Goal: Information Seeking & Learning: Learn about a topic

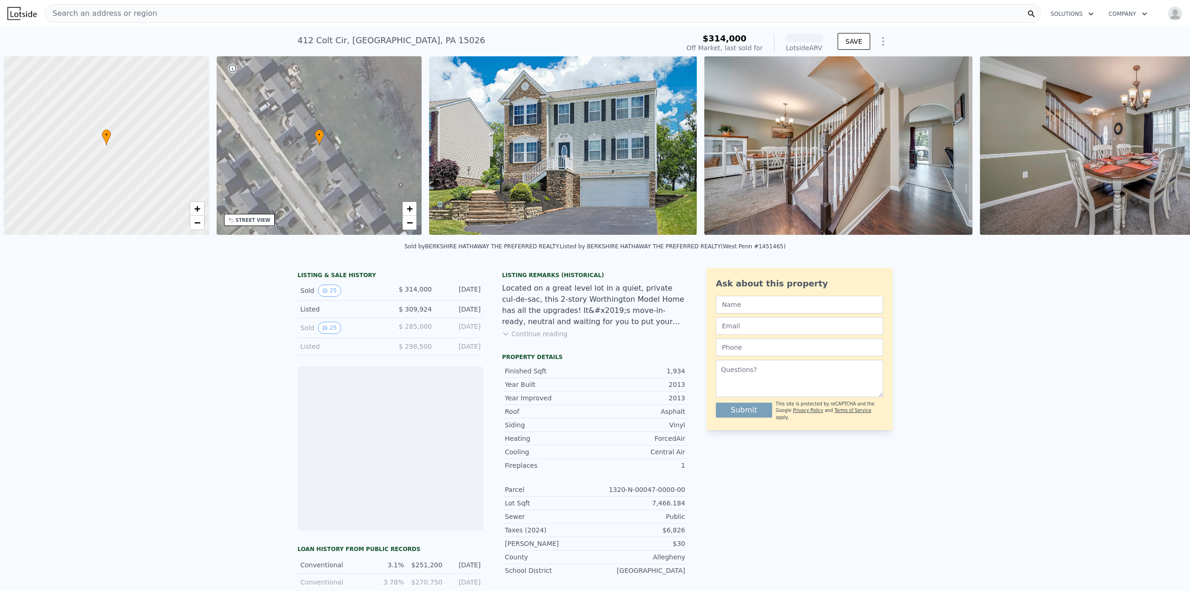
scroll to position [0, 4]
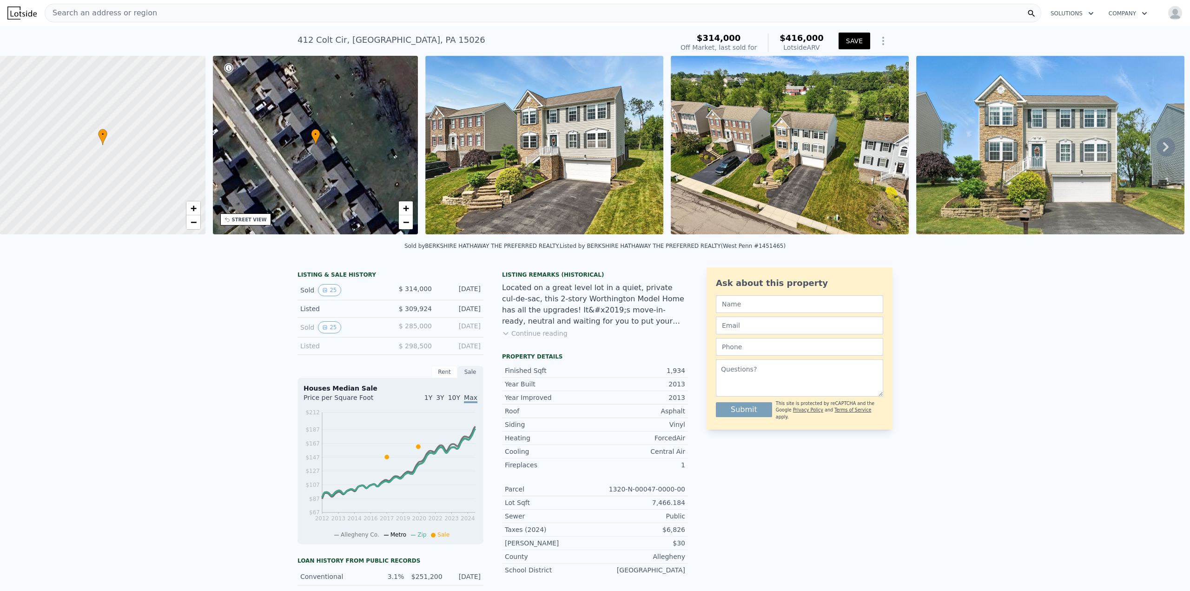
click at [29, 12] on img at bounding box center [21, 13] width 29 height 13
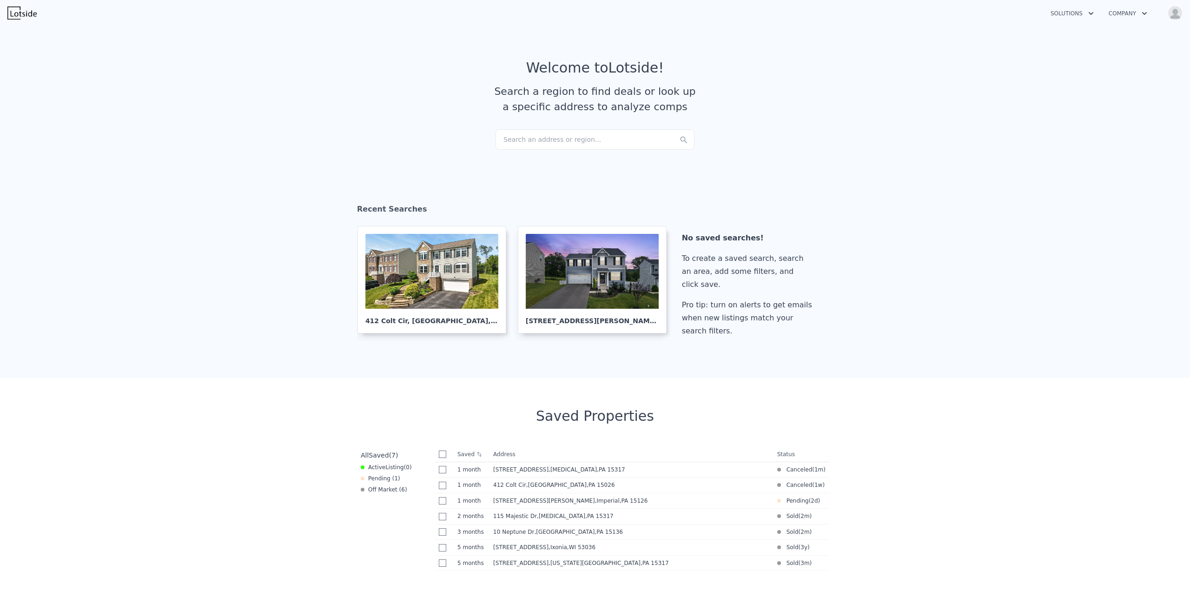
click at [543, 134] on div "Search an address or region..." at bounding box center [595, 139] width 199 height 20
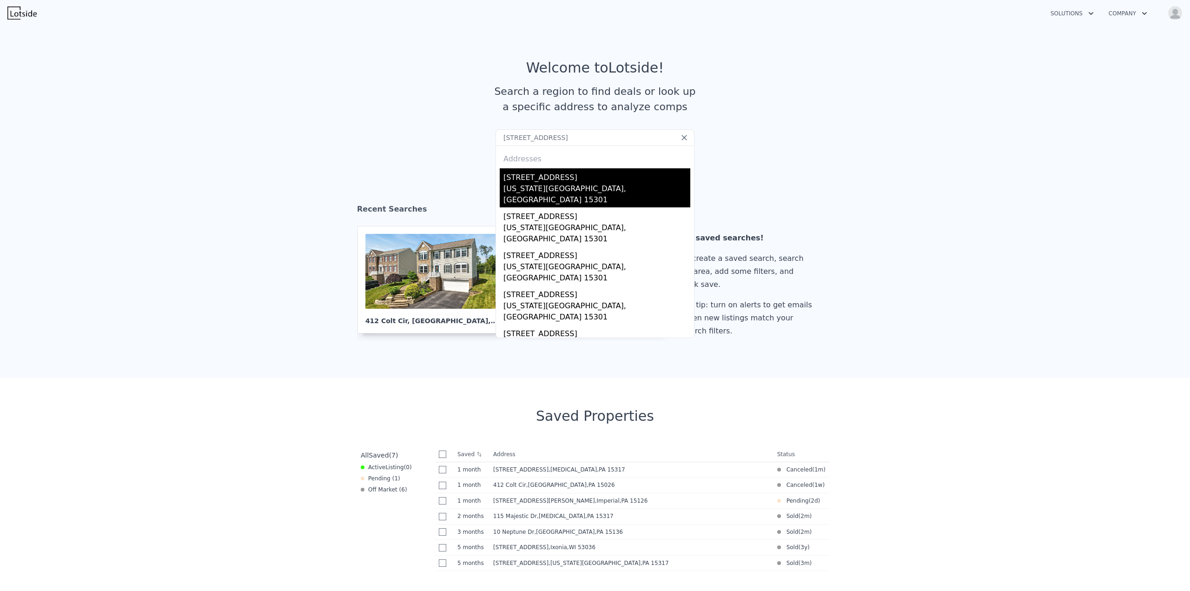
type input "[STREET_ADDRESS]"
click at [531, 179] on div "[STREET_ADDRESS]" at bounding box center [596, 175] width 187 height 15
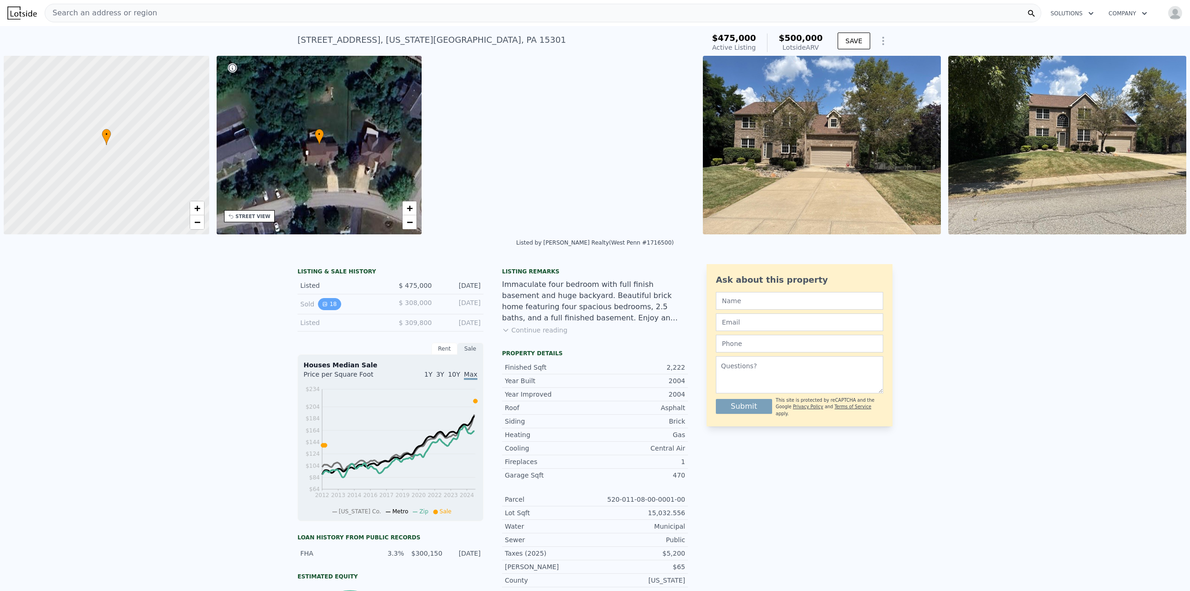
click at [326, 299] on button "18" at bounding box center [329, 304] width 23 height 12
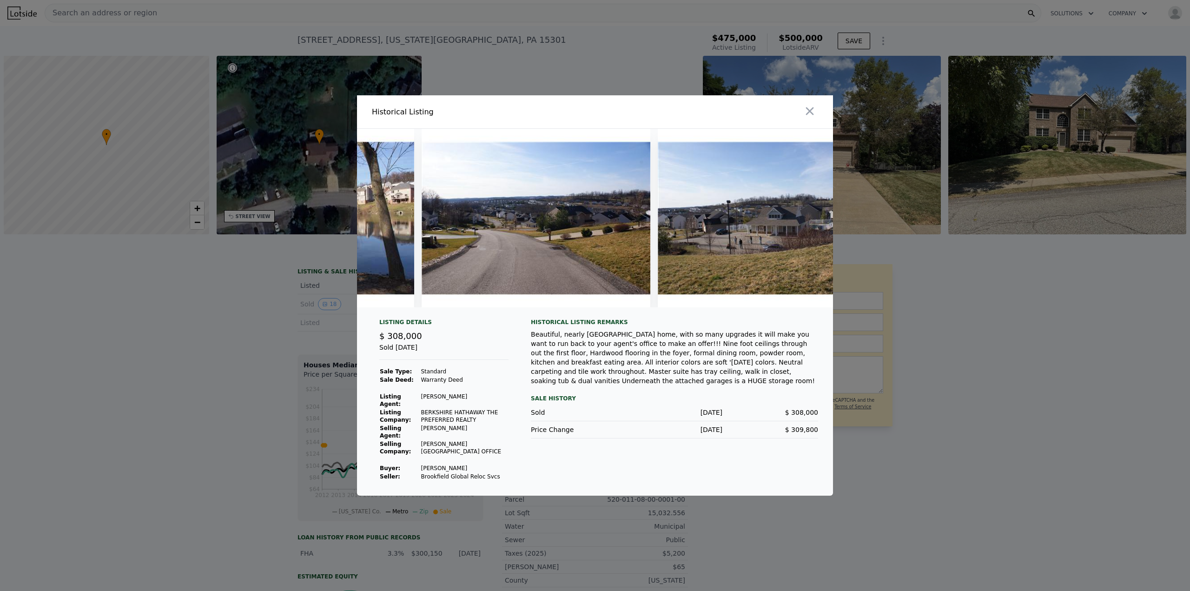
scroll to position [0, 3785]
